Goal: Check status: Check status

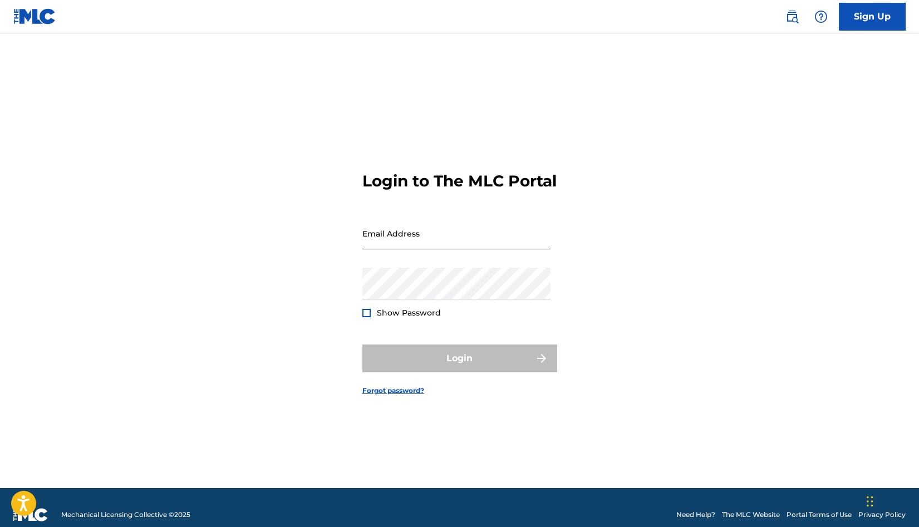
click at [429, 249] on input "Email Address" at bounding box center [456, 234] width 188 height 32
type input "[EMAIL_ADDRESS][DOMAIN_NAME]"
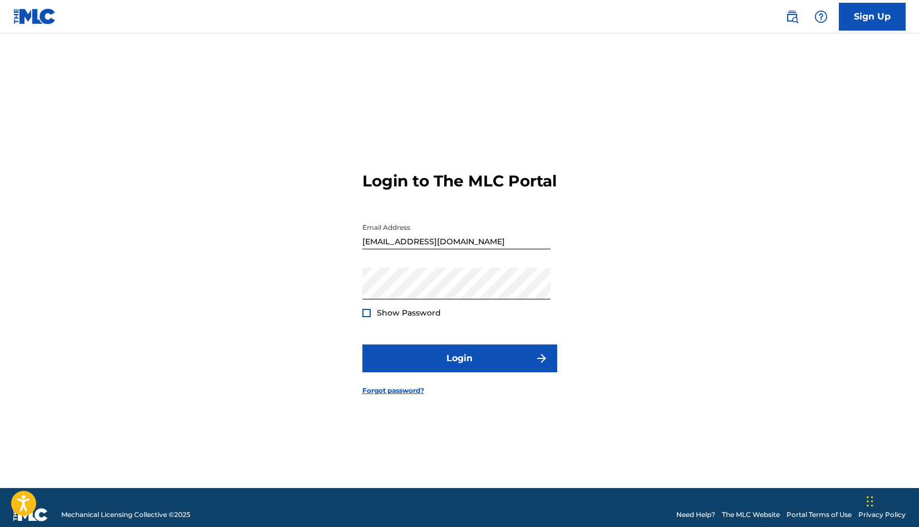
click at [369, 328] on form "Login to The MLC Portal Email Address [EMAIL_ADDRESS][DOMAIN_NAME] Password Sho…" at bounding box center [459, 274] width 195 height 427
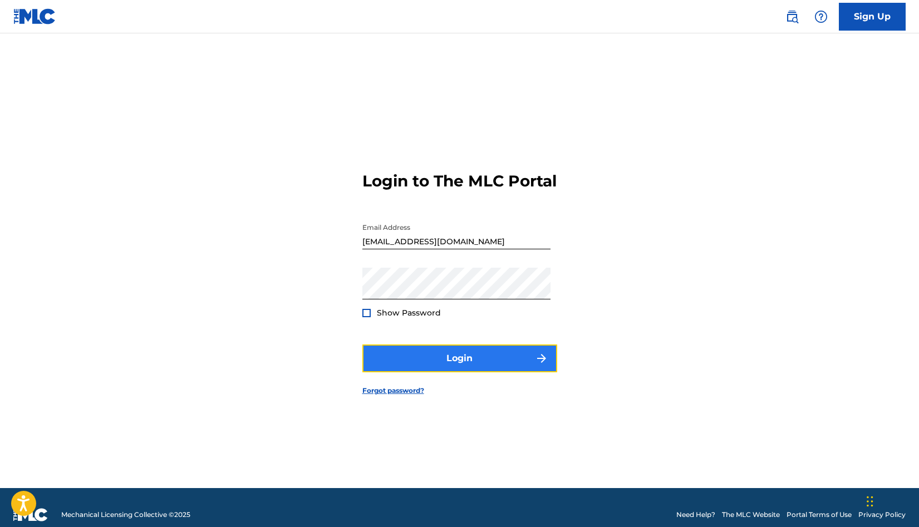
click at [454, 362] on button "Login" at bounding box center [459, 359] width 195 height 28
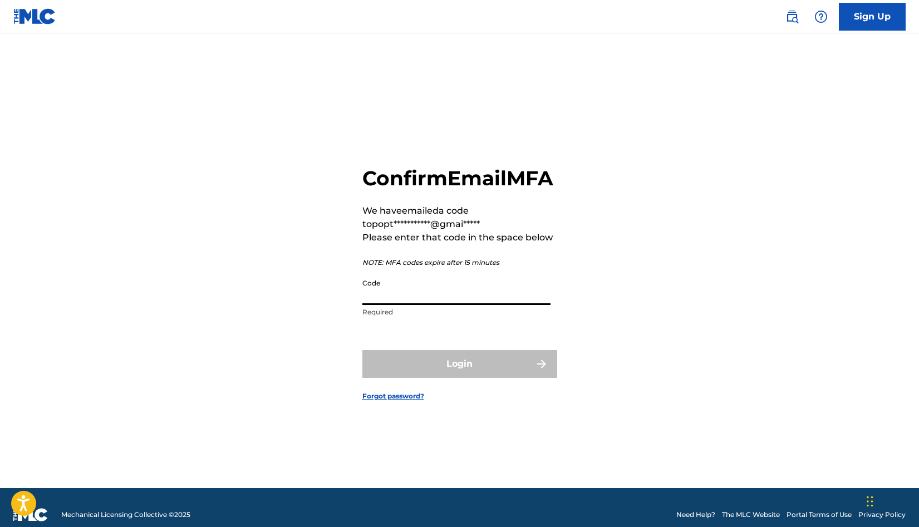
click at [455, 305] on input "Code" at bounding box center [456, 289] width 188 height 32
paste input "656326"
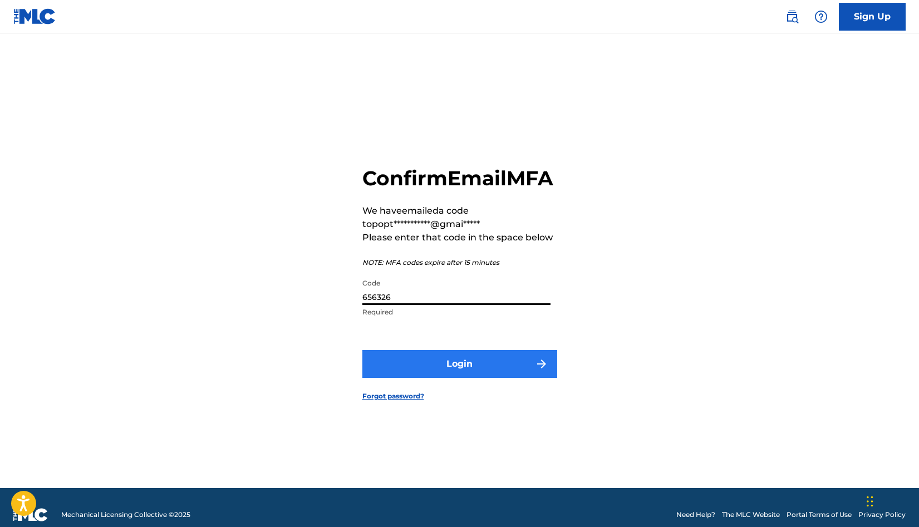
type input "656326"
click at [454, 378] on button "Login" at bounding box center [459, 364] width 195 height 28
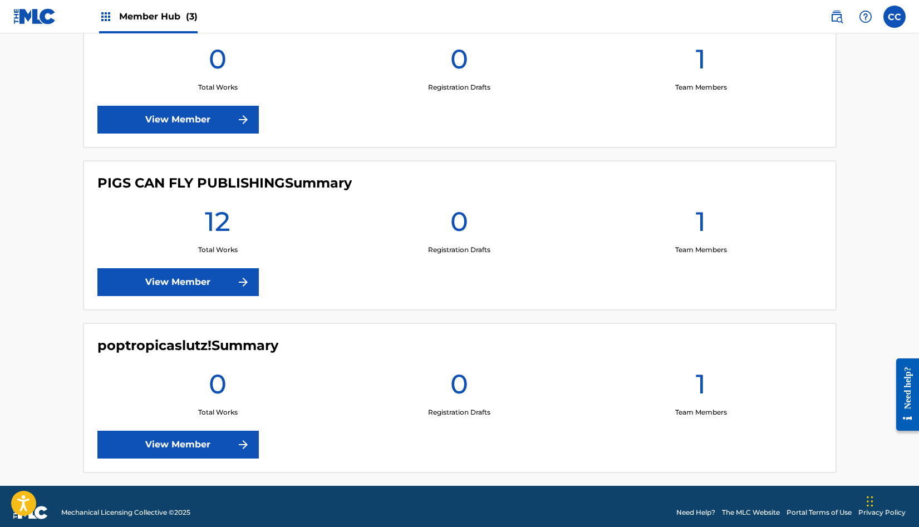
scroll to position [348, 0]
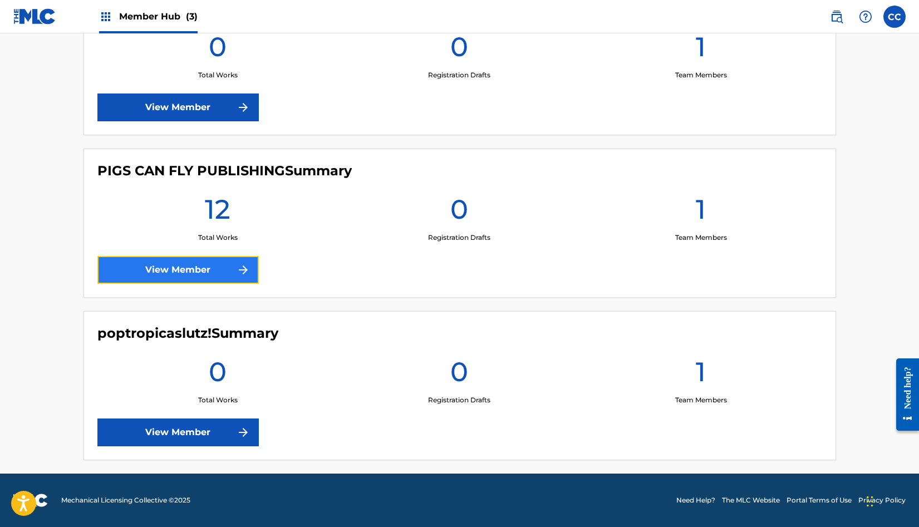
click at [193, 270] on link "View Member" at bounding box center [177, 270] width 161 height 28
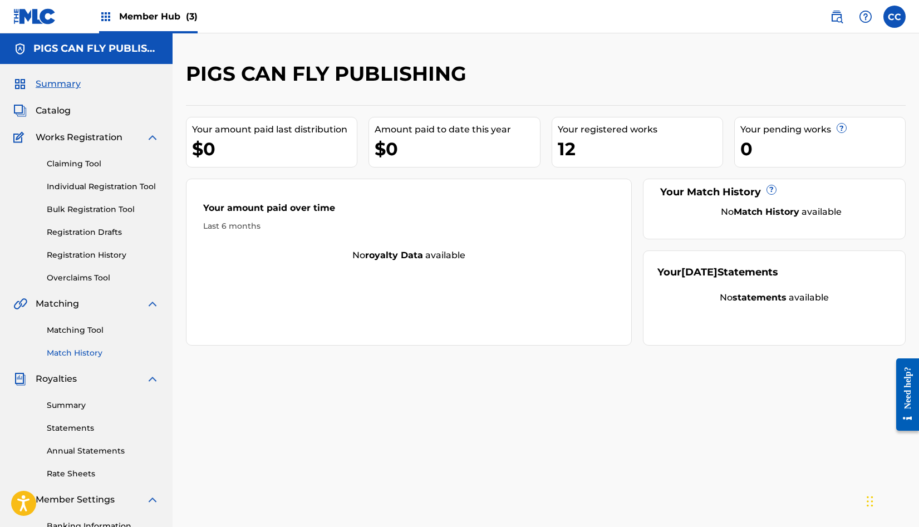
click at [82, 353] on link "Match History" at bounding box center [103, 353] width 112 height 12
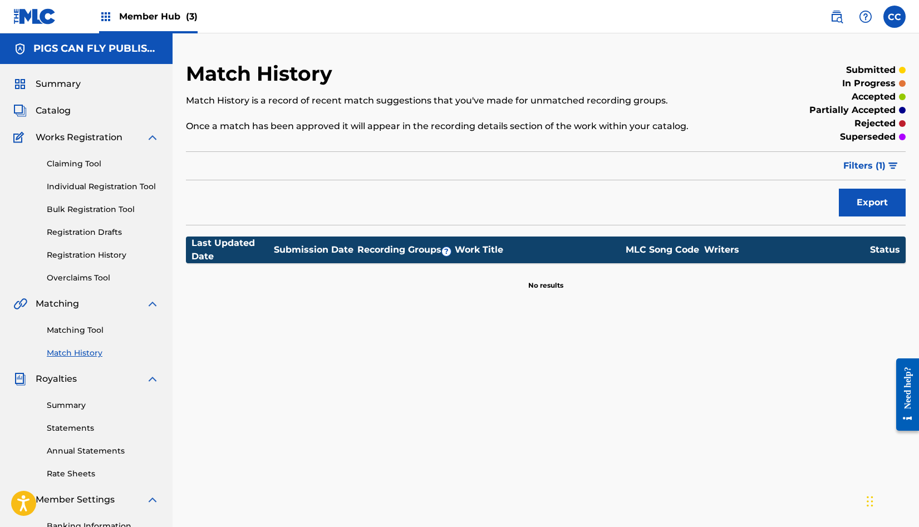
click at [84, 338] on div "Matching Tool Match History" at bounding box center [86, 335] width 146 height 48
click at [84, 333] on link "Matching Tool" at bounding box center [103, 331] width 112 height 12
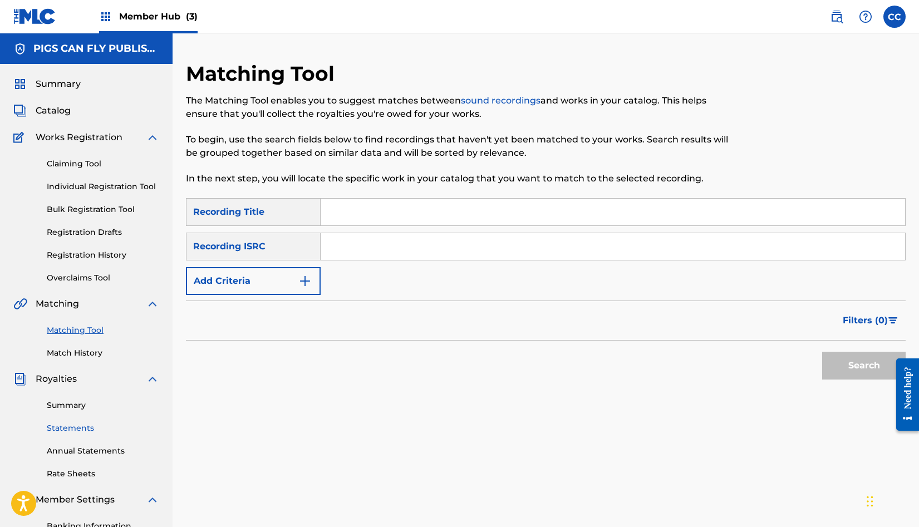
click at [80, 426] on link "Statements" at bounding box center [103, 428] width 112 height 12
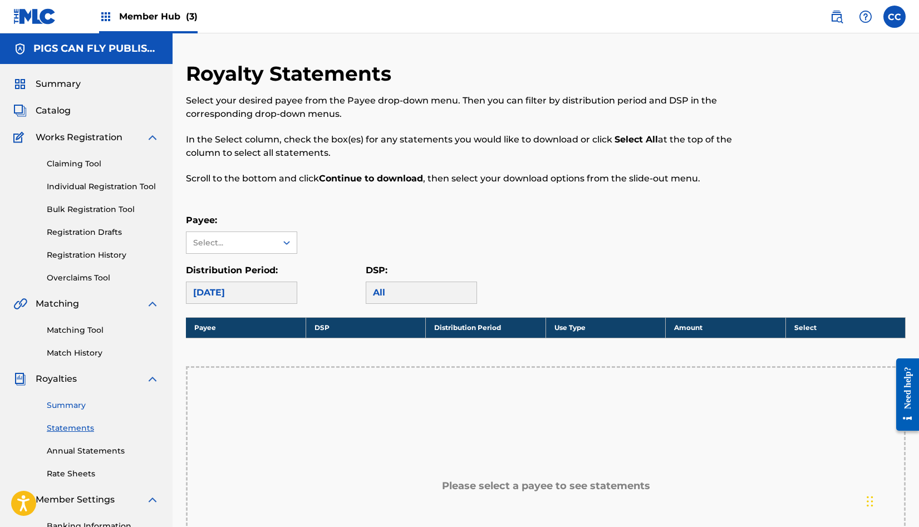
click at [80, 405] on link "Summary" at bounding box center [103, 406] width 112 height 12
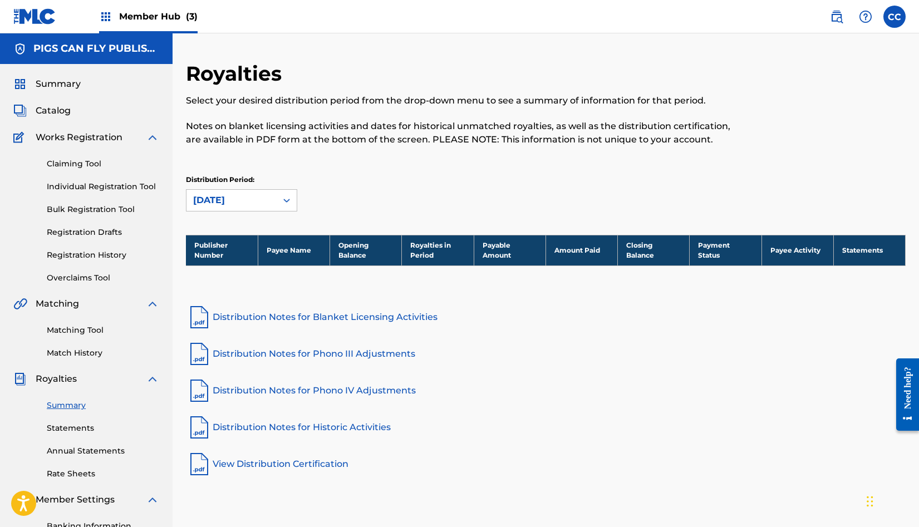
click at [109, 444] on div "Summary Statements Annual Statements Rate Sheets" at bounding box center [86, 433] width 146 height 94
click at [107, 458] on div "Summary Statements Annual Statements Rate Sheets" at bounding box center [86, 433] width 146 height 94
click at [107, 446] on link "Annual Statements" at bounding box center [103, 451] width 112 height 12
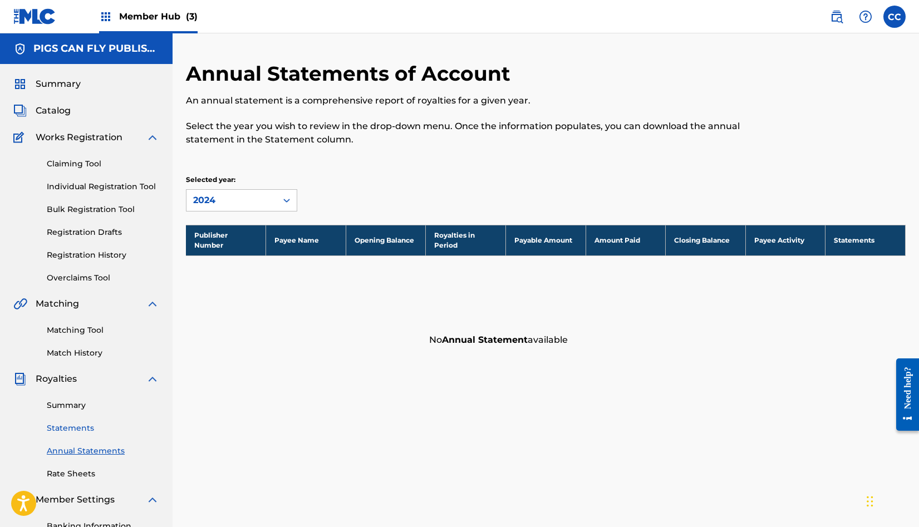
click at [74, 429] on link "Statements" at bounding box center [103, 428] width 112 height 12
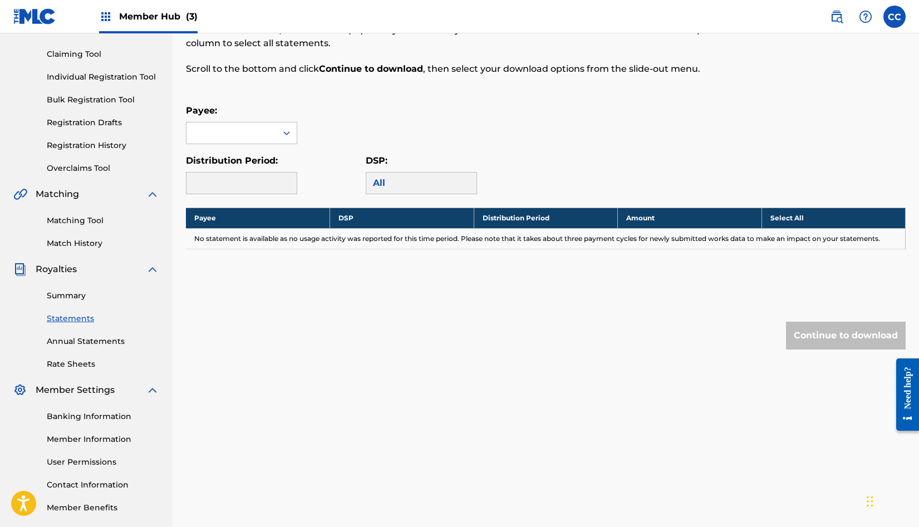
scroll to position [133, 0]
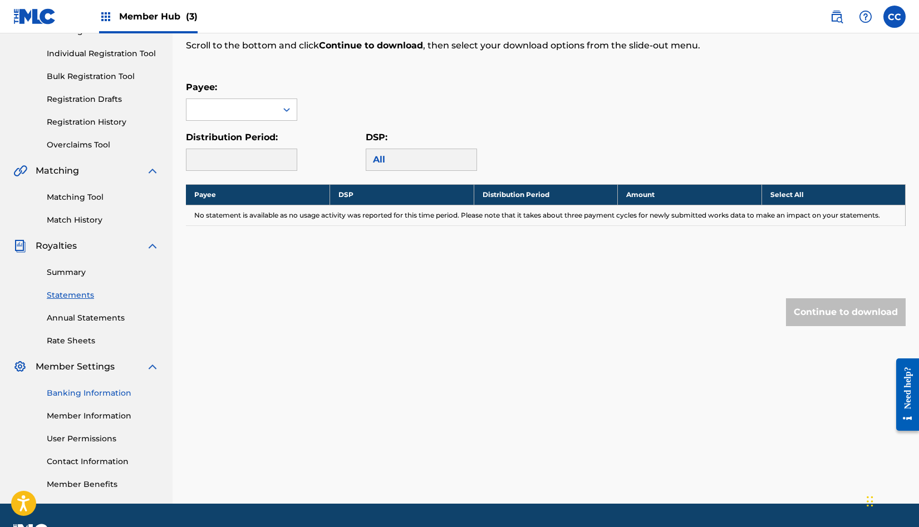
click at [90, 387] on link "Banking Information" at bounding box center [103, 393] width 112 height 12
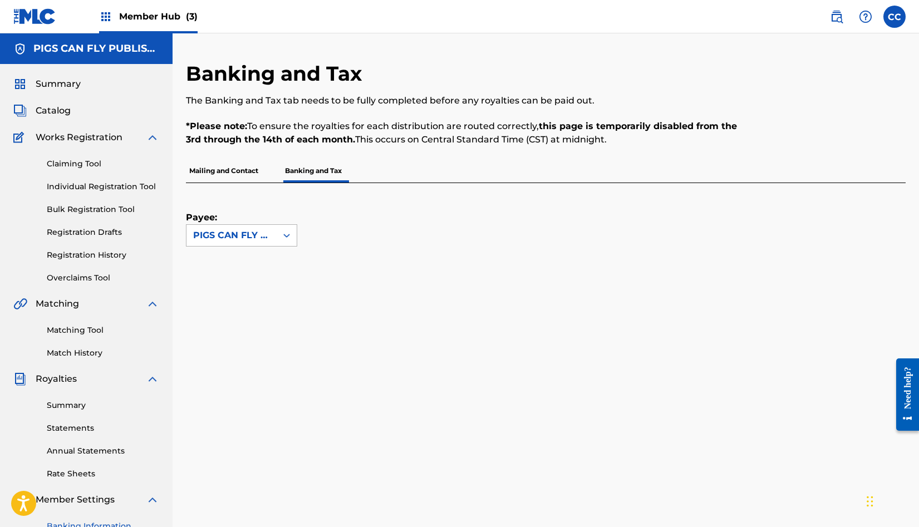
click at [233, 235] on div "PIGS CAN FLY PUBLISHING" at bounding box center [231, 235] width 77 height 13
click at [233, 233] on div "PIGS CAN FLY PUBLISHING" at bounding box center [231, 235] width 77 height 13
click at [253, 178] on p "Mailing and Contact" at bounding box center [224, 170] width 76 height 23
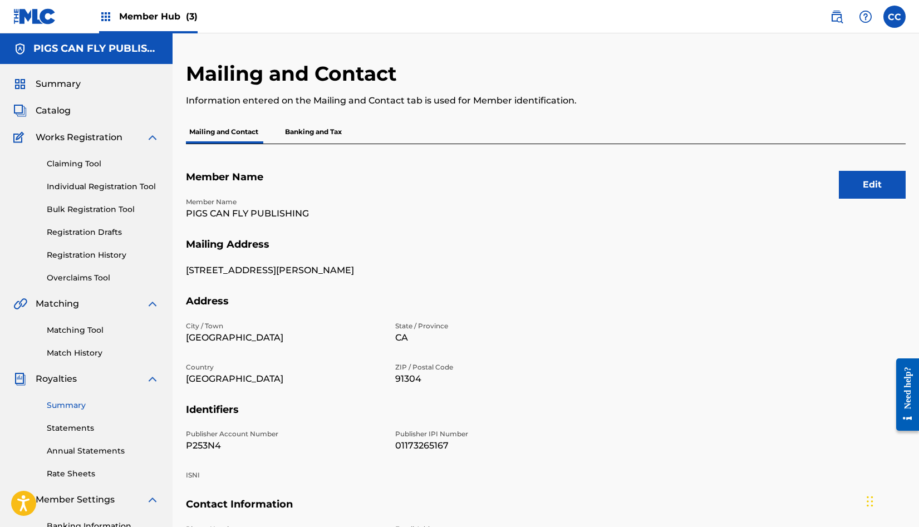
click at [80, 405] on link "Summary" at bounding box center [103, 406] width 112 height 12
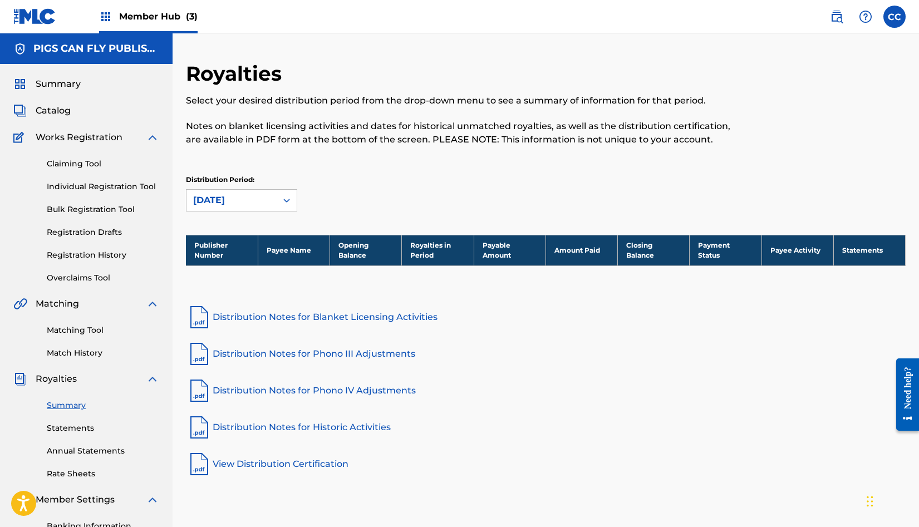
scroll to position [163, 0]
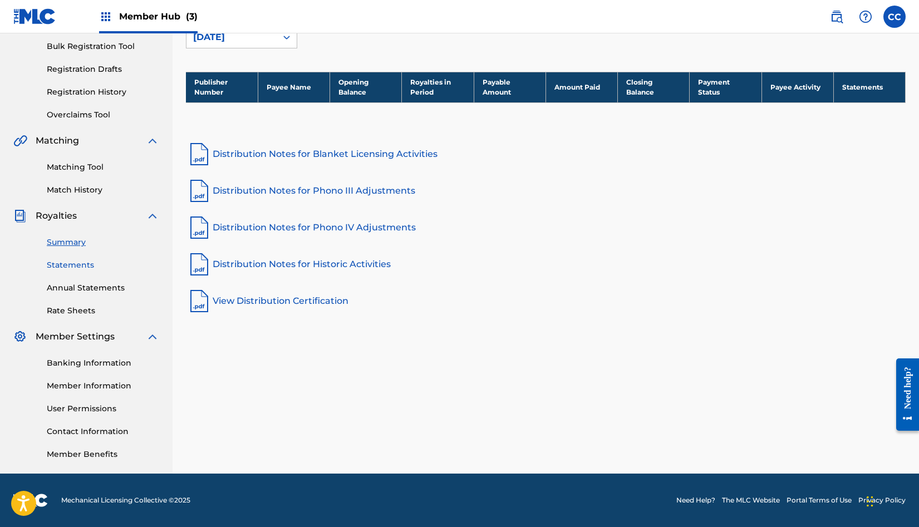
click at [60, 266] on link "Statements" at bounding box center [103, 265] width 112 height 12
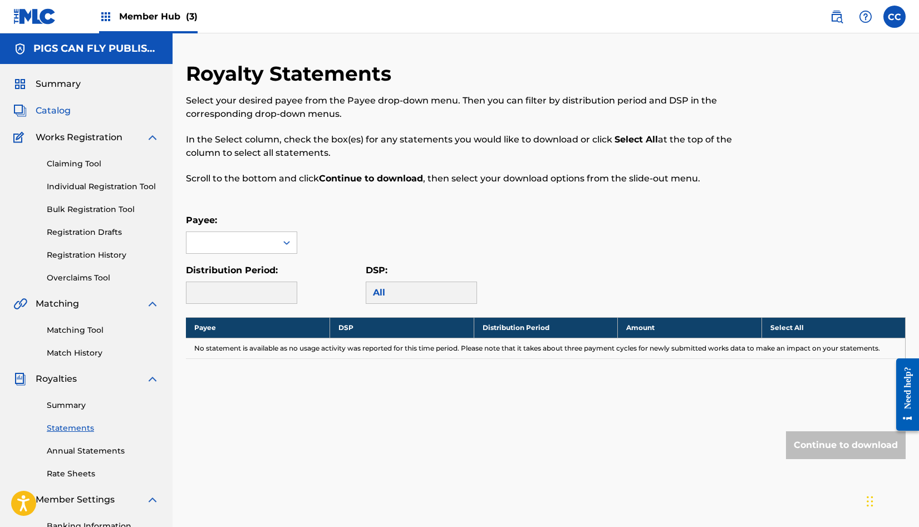
click at [65, 107] on span "Catalog" at bounding box center [53, 110] width 35 height 13
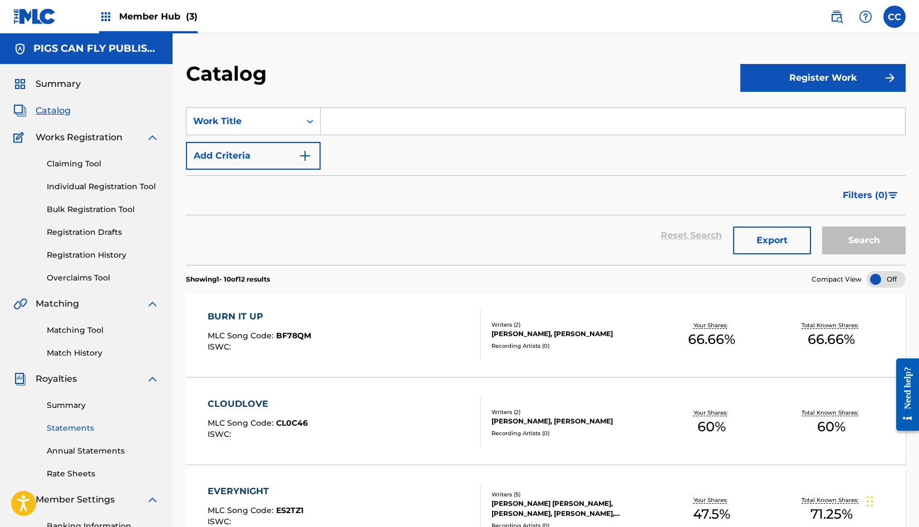
click at [81, 430] on link "Statements" at bounding box center [103, 428] width 112 height 12
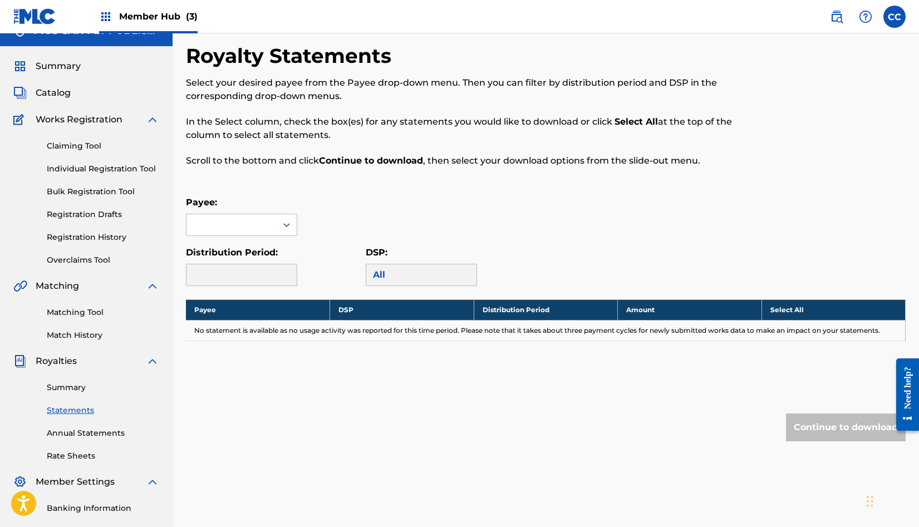
scroll to position [19, 0]
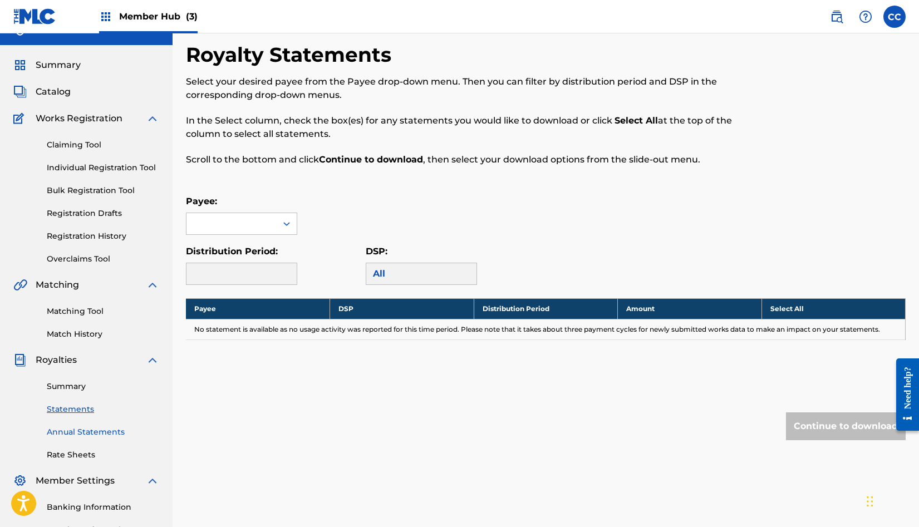
click at [119, 431] on link "Annual Statements" at bounding box center [103, 432] width 112 height 12
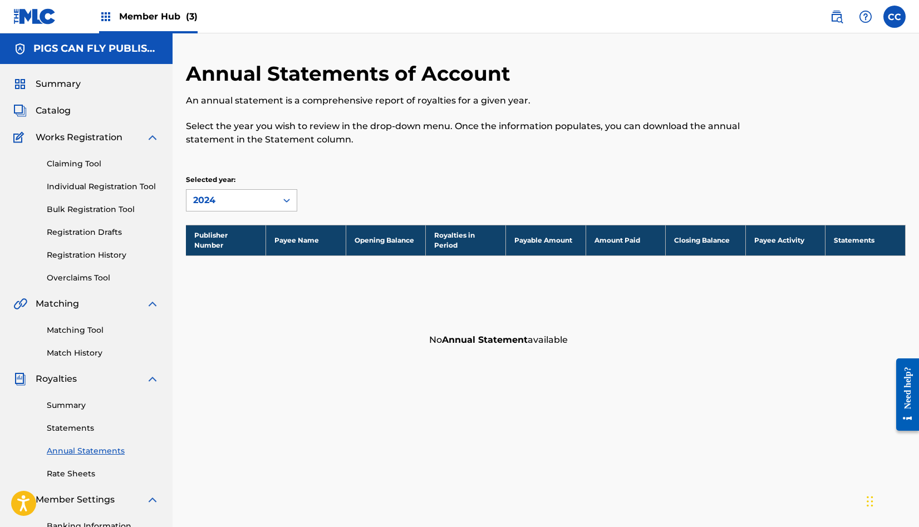
click at [262, 198] on div "2024" at bounding box center [231, 200] width 77 height 13
click at [247, 229] on div "2024" at bounding box center [241, 226] width 110 height 28
click at [108, 79] on div "Summary" at bounding box center [86, 83] width 146 height 13
click at [66, 80] on span "Summary" at bounding box center [58, 83] width 45 height 13
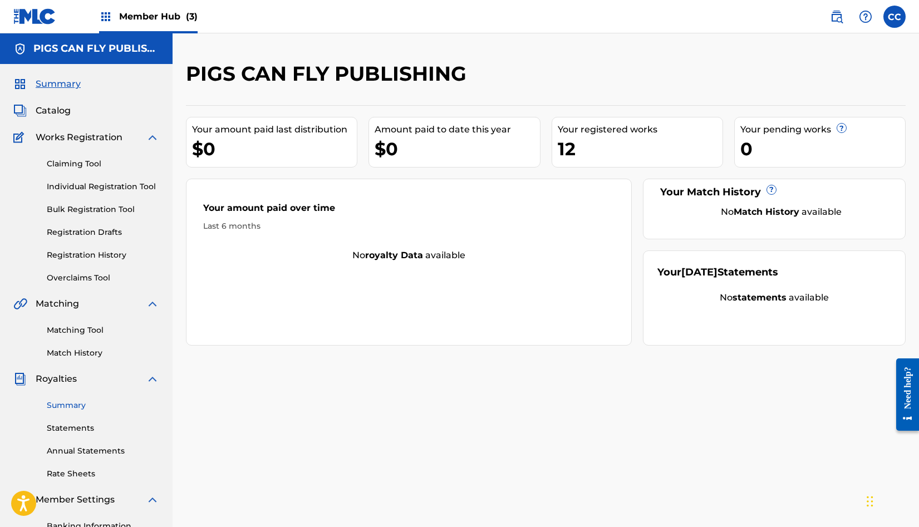
click at [75, 405] on link "Summary" at bounding box center [103, 406] width 112 height 12
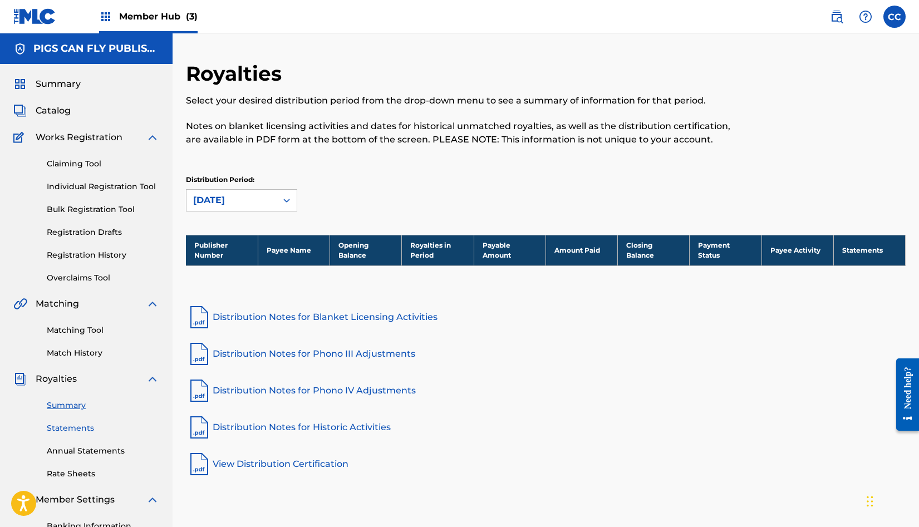
click at [74, 425] on link "Statements" at bounding box center [103, 428] width 112 height 12
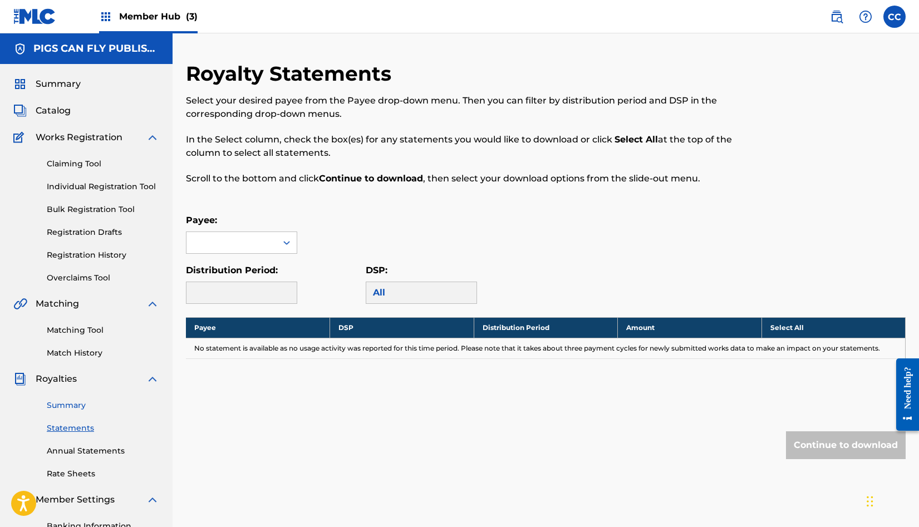
click at [72, 403] on link "Summary" at bounding box center [103, 406] width 112 height 12
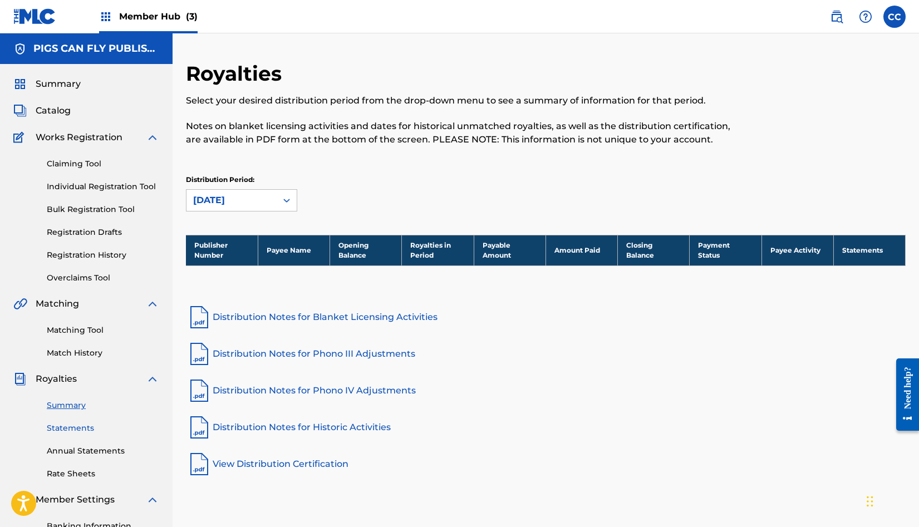
click at [64, 427] on link "Statements" at bounding box center [103, 428] width 112 height 12
